Goal: Contribute content: Add original content to the website for others to see

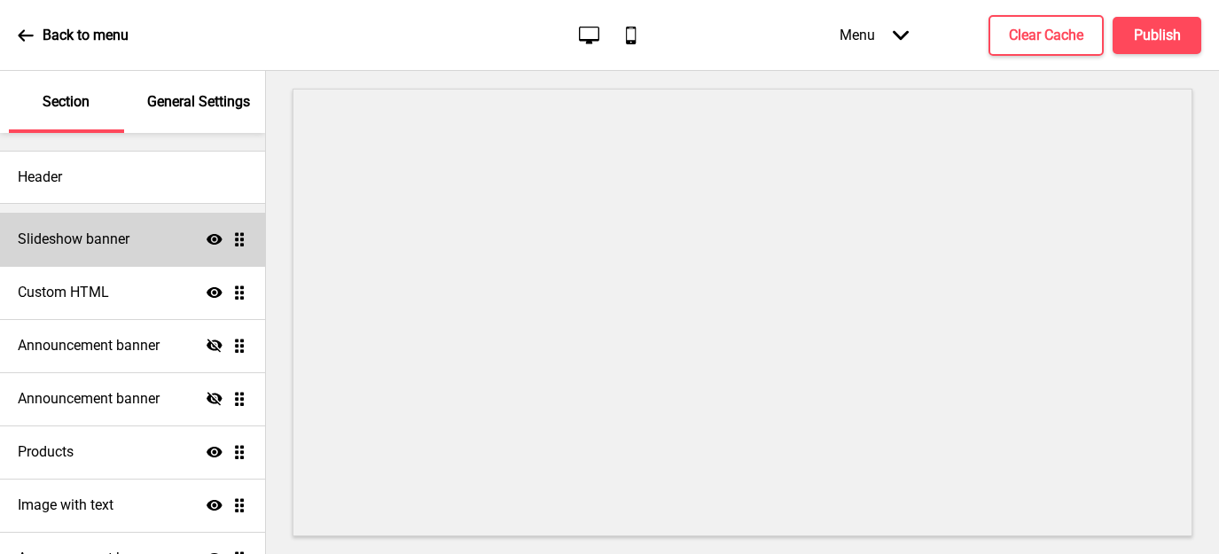
click at [88, 244] on h4 "Slideshow banner" at bounding box center [74, 240] width 112 height 20
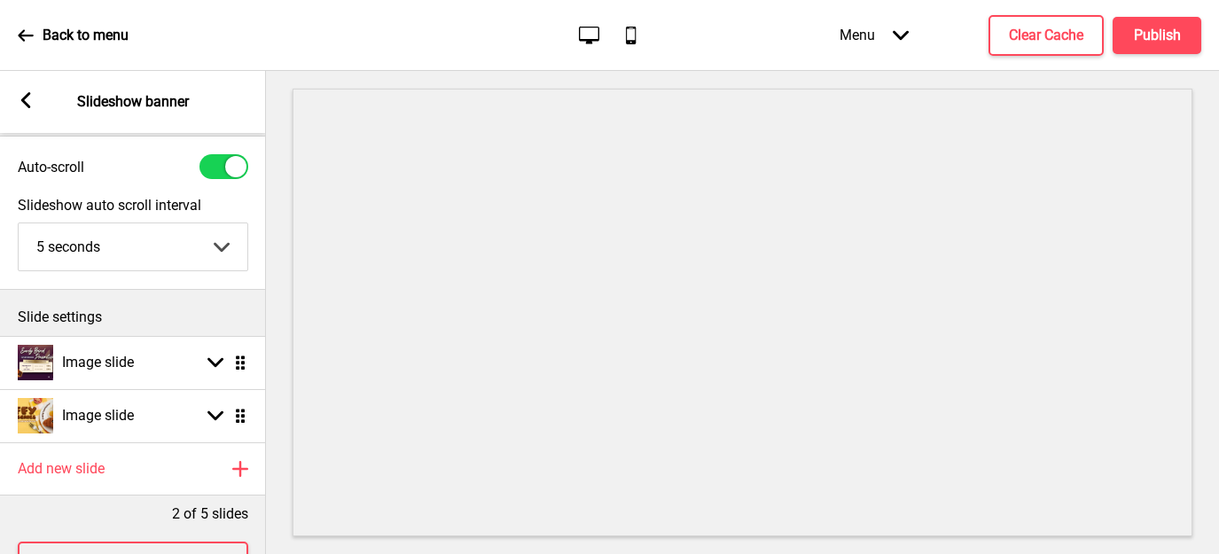
scroll to position [44, 0]
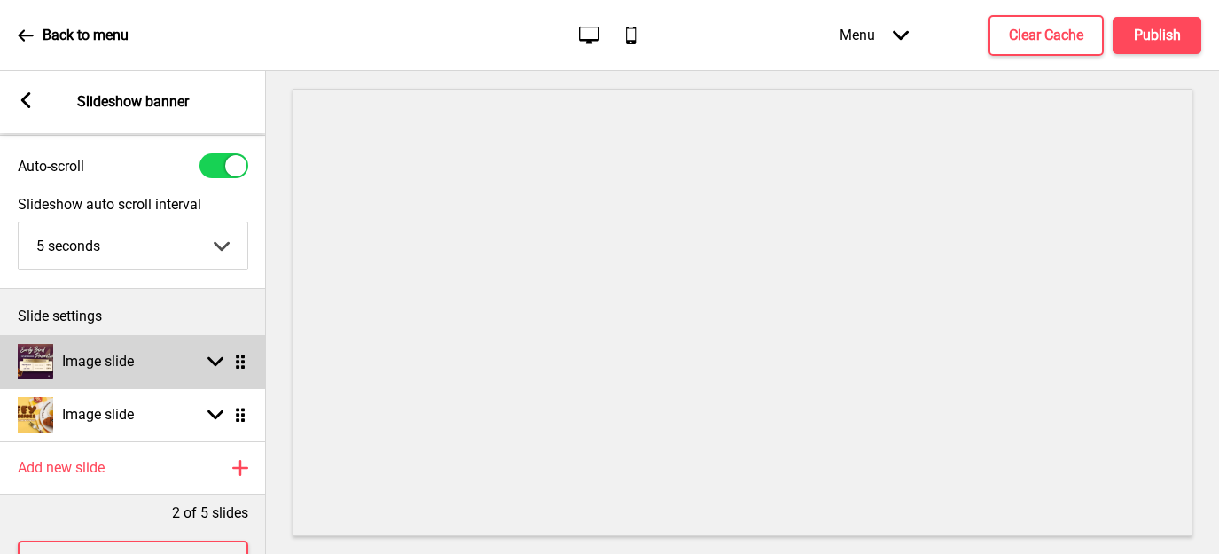
click at [214, 362] on icon at bounding box center [215, 362] width 16 height 10
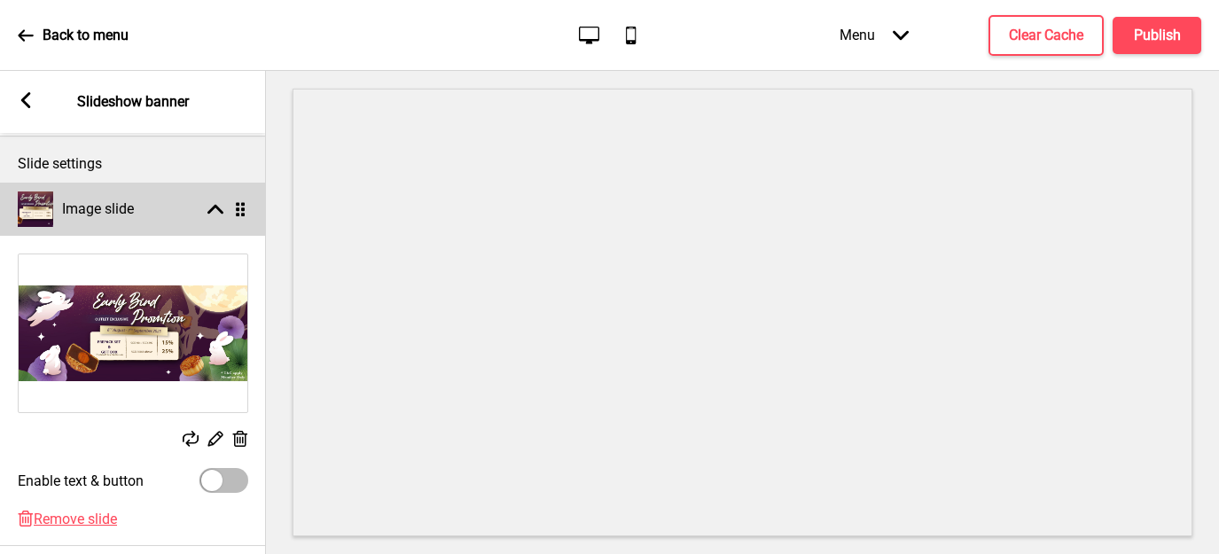
scroll to position [199, 0]
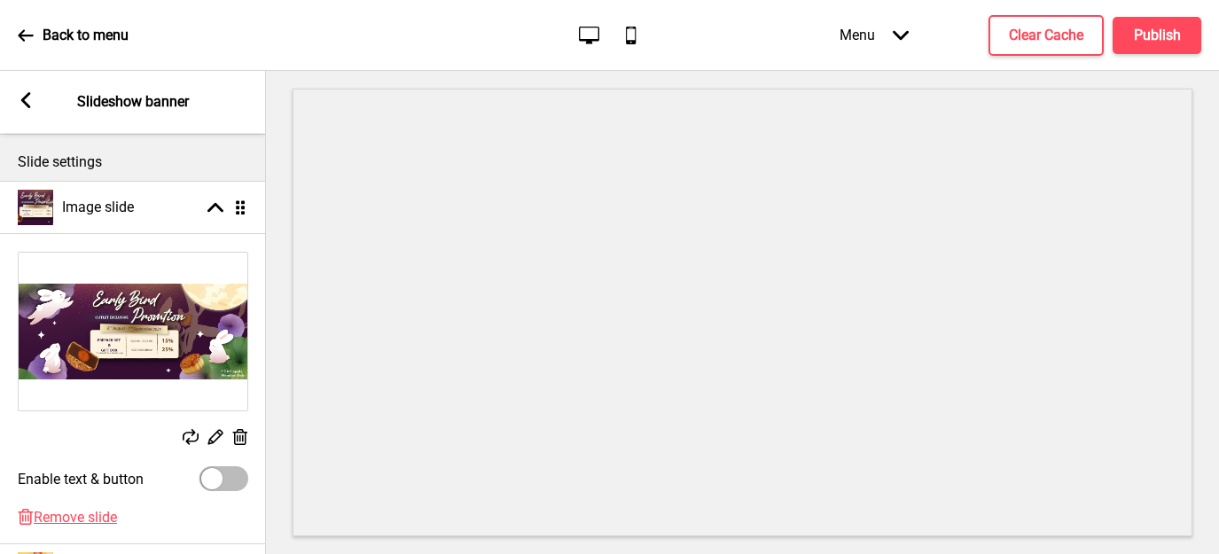
click at [215, 435] on rect at bounding box center [215, 436] width 19 height 19
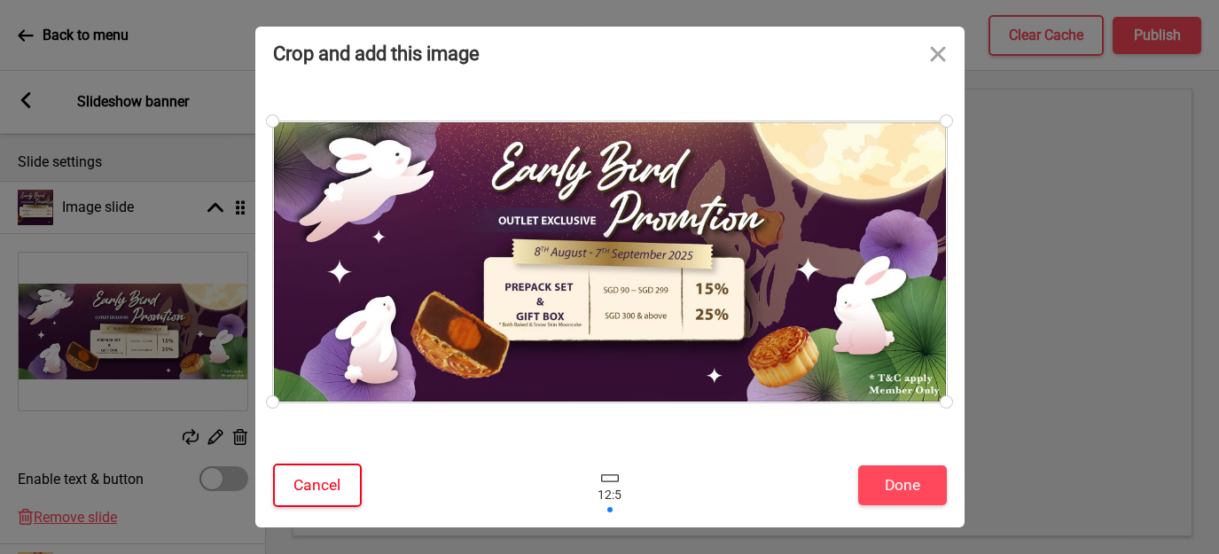
click at [346, 485] on button "Cancel" at bounding box center [317, 485] width 89 height 43
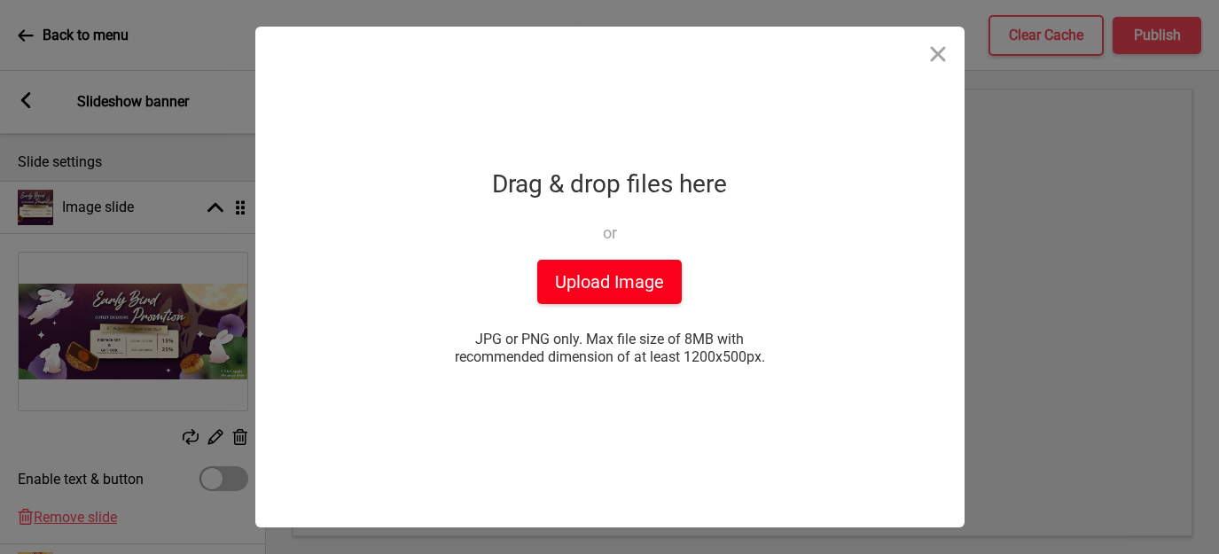
click at [623, 277] on button "Upload Image" at bounding box center [609, 282] width 144 height 44
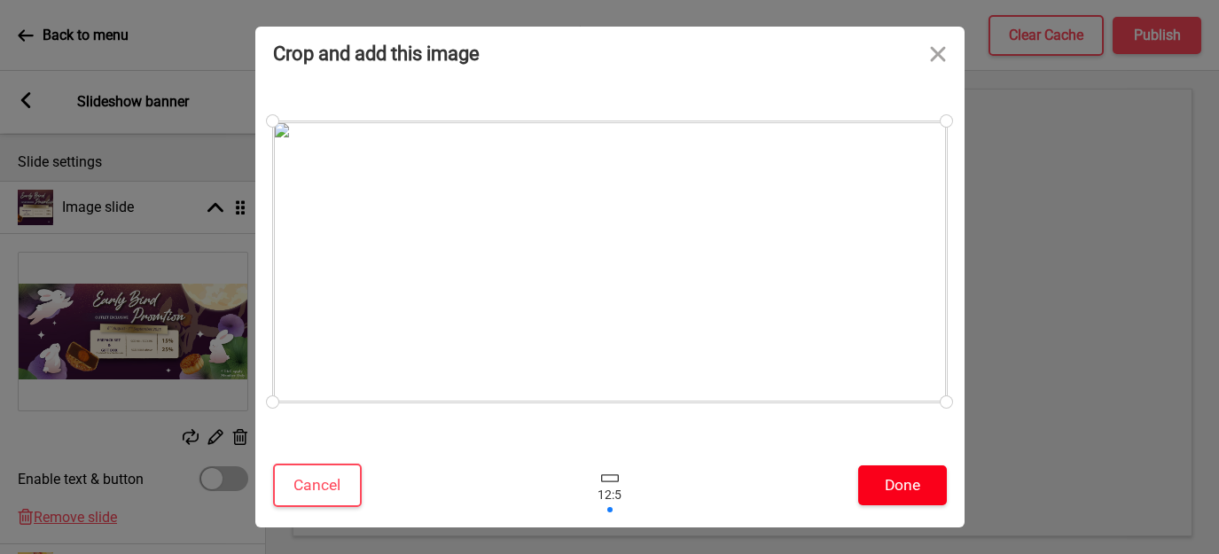
click at [900, 485] on button "Done" at bounding box center [902, 485] width 89 height 40
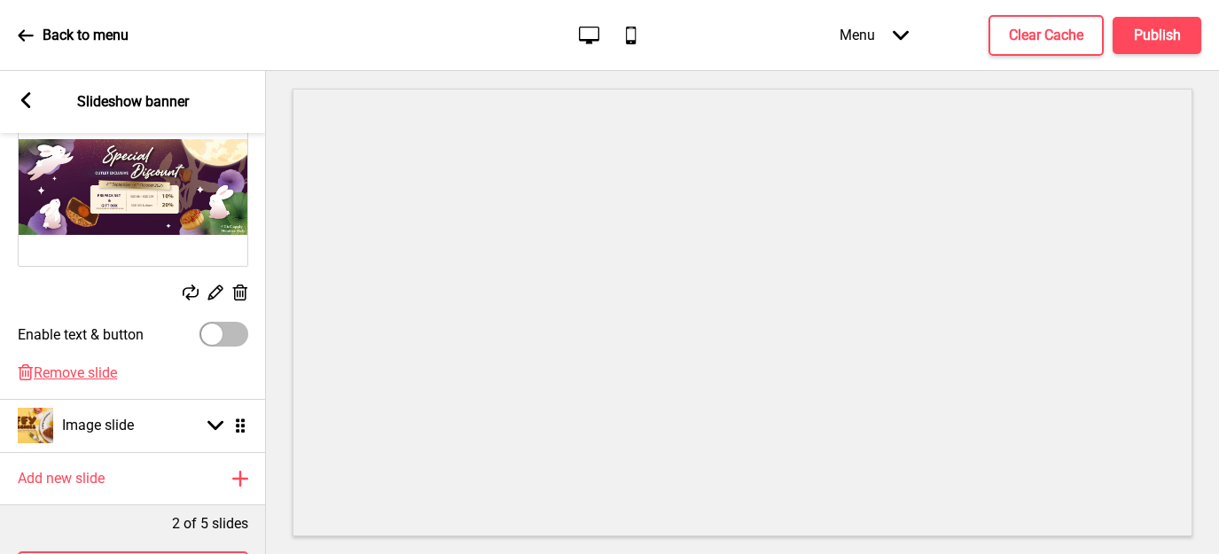
scroll to position [345, 0]
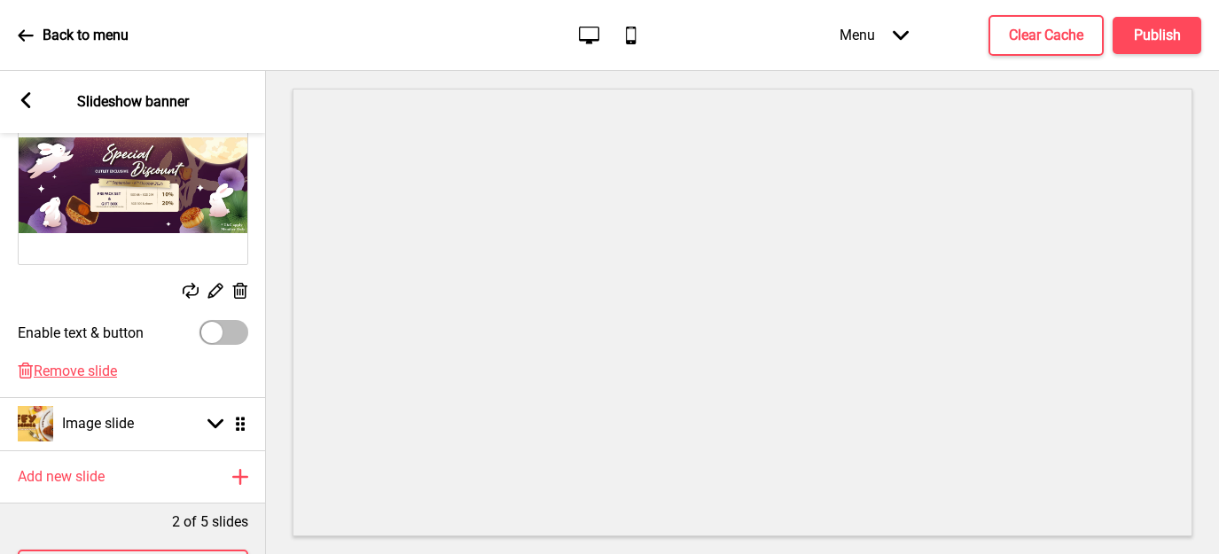
click at [150, 206] on img at bounding box center [133, 185] width 229 height 158
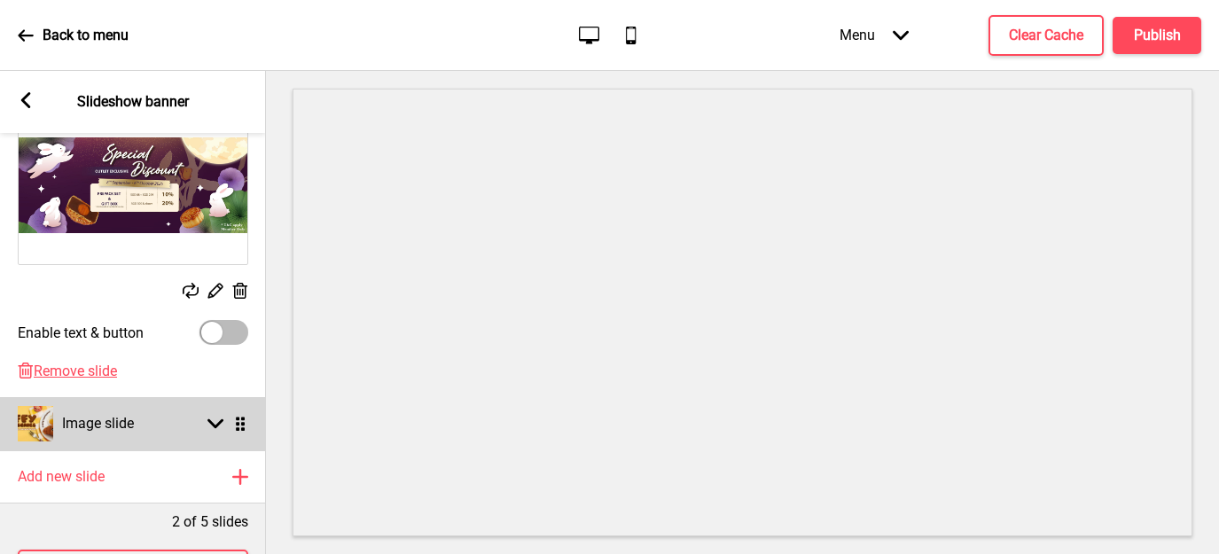
click at [75, 421] on h4 "Image slide" at bounding box center [98, 424] width 72 height 20
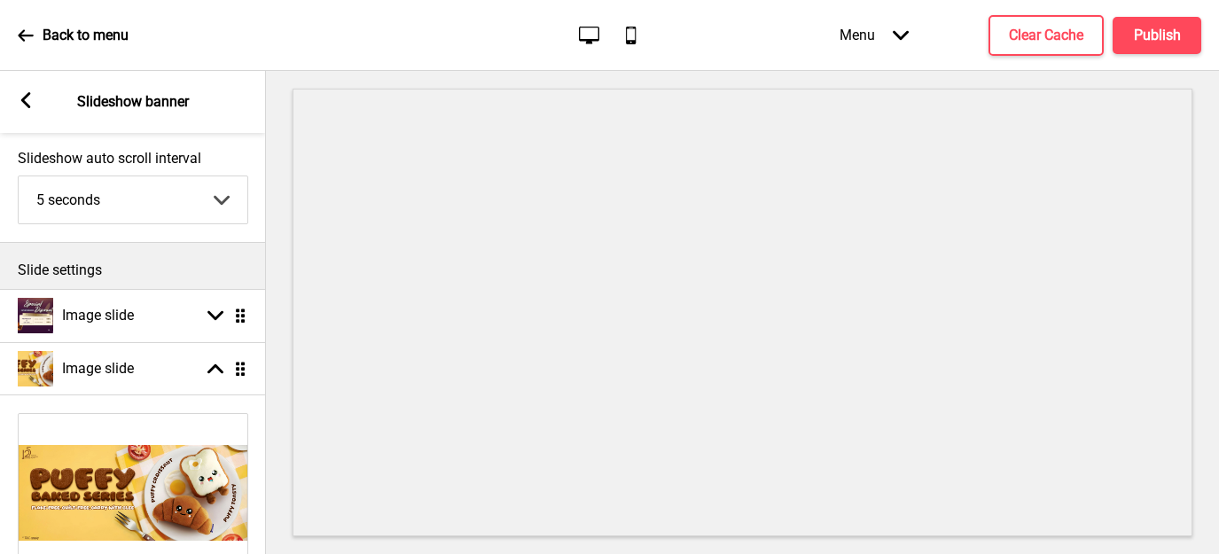
scroll to position [82, 0]
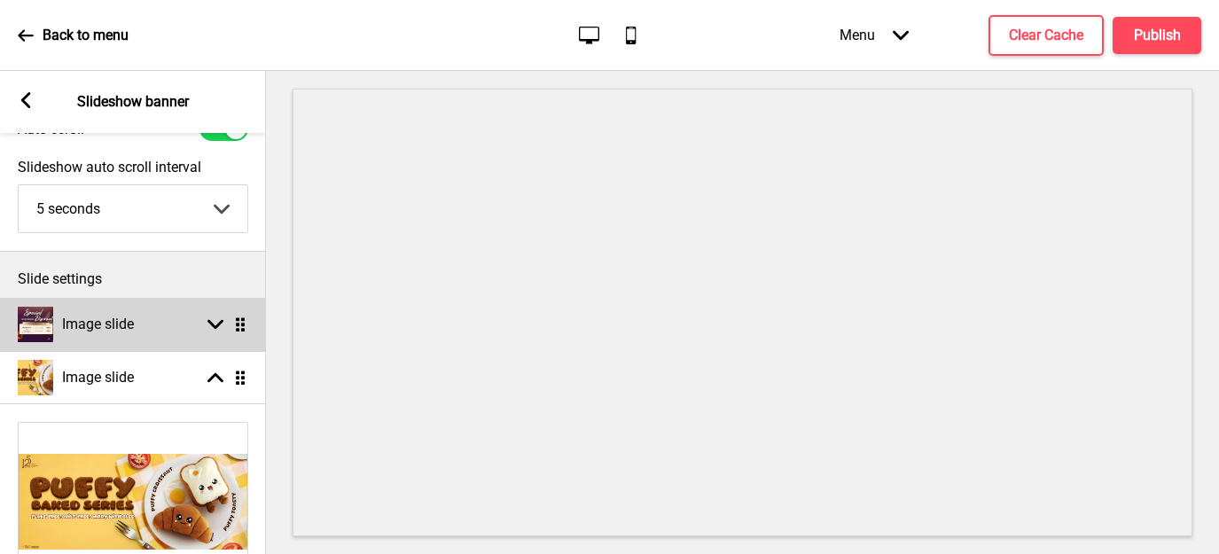
click at [108, 317] on h4 "Image slide" at bounding box center [98, 325] width 72 height 20
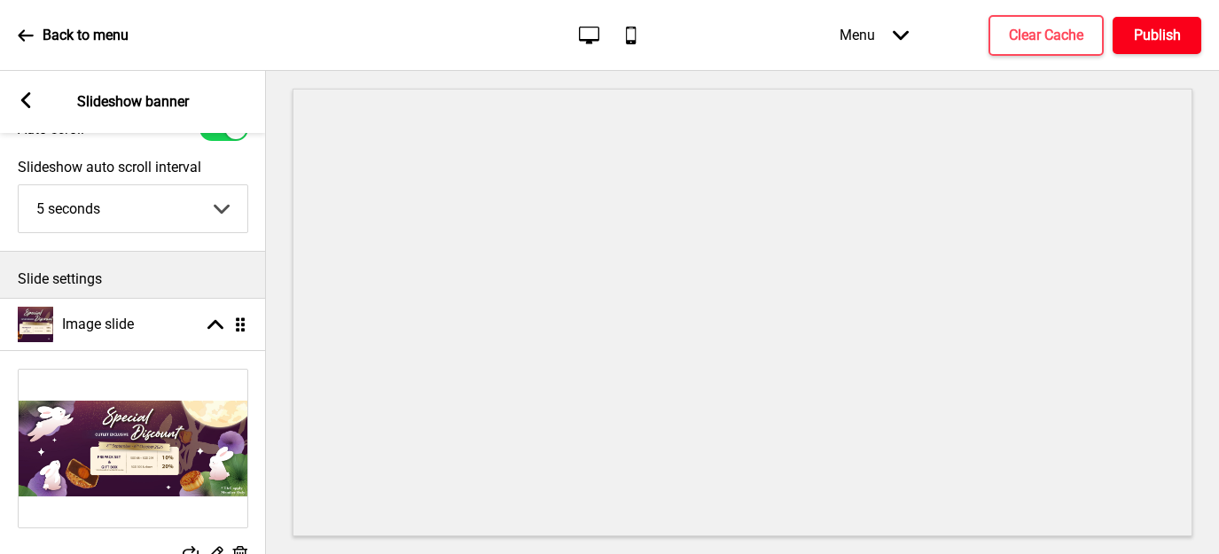
click at [1156, 39] on h4 "Publish" at bounding box center [1157, 36] width 47 height 20
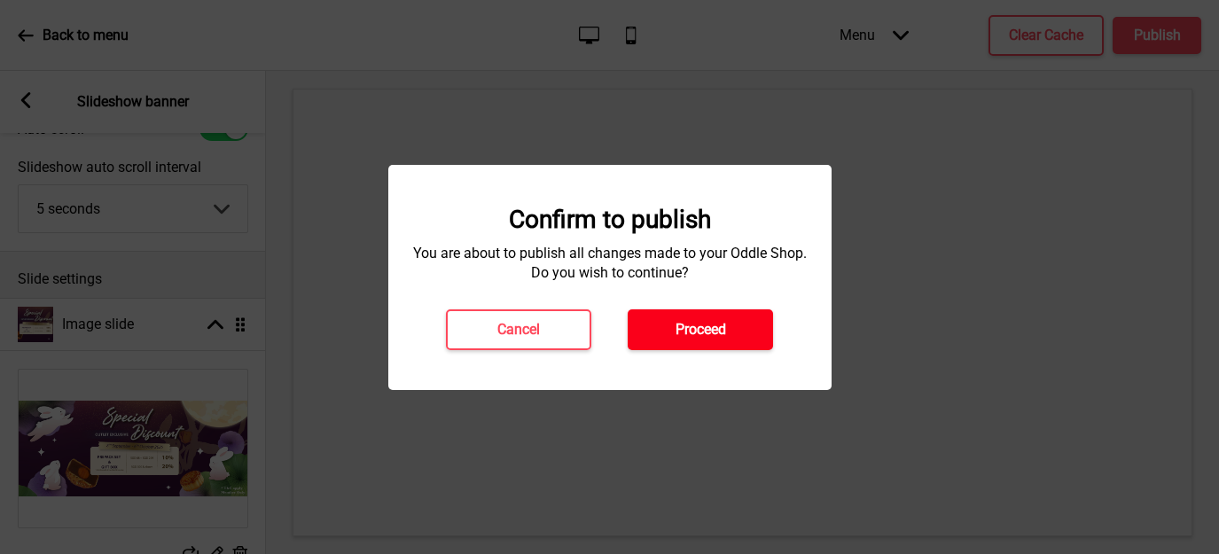
click at [706, 326] on h4 "Proceed" at bounding box center [700, 330] width 51 height 20
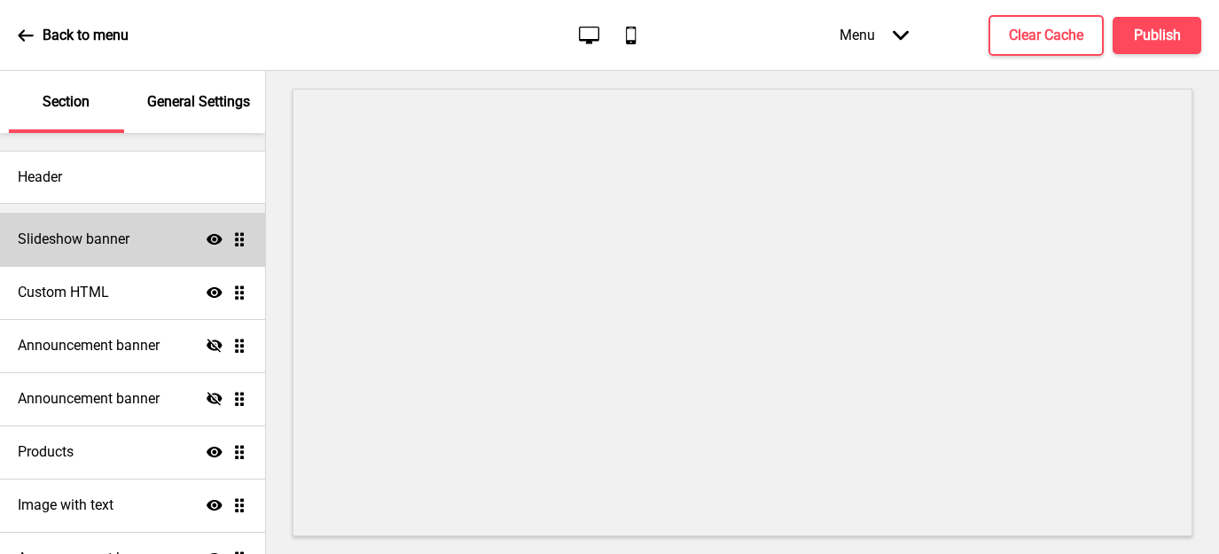
click at [94, 254] on div "Slideshow banner Show Drag" at bounding box center [132, 239] width 265 height 53
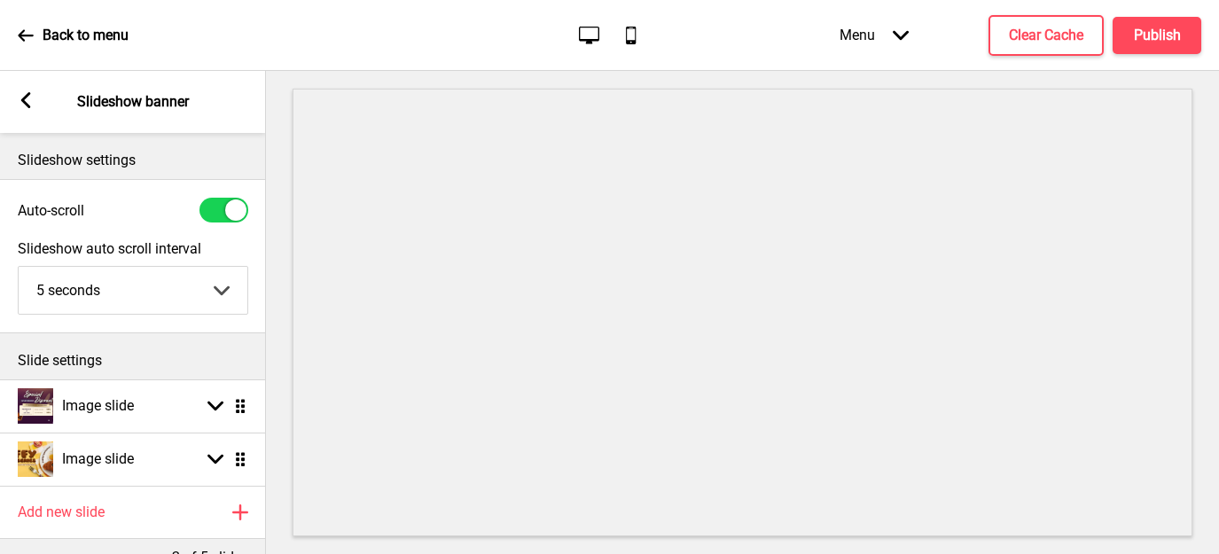
click at [27, 41] on icon at bounding box center [26, 35] width 16 height 16
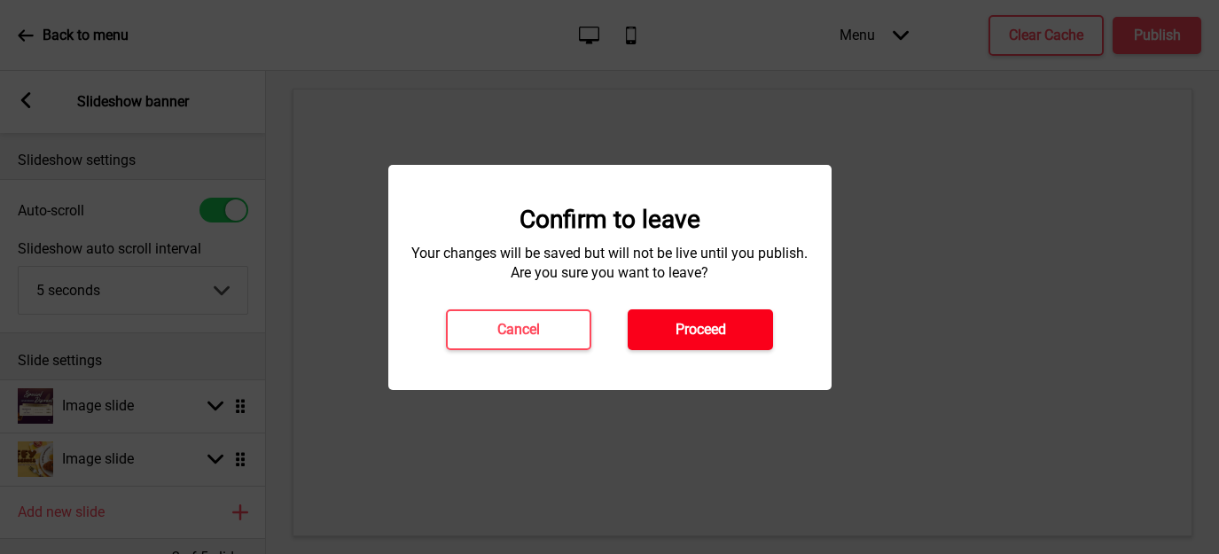
click at [690, 334] on h4 "Proceed" at bounding box center [700, 330] width 51 height 20
